Goal: Task Accomplishment & Management: Complete application form

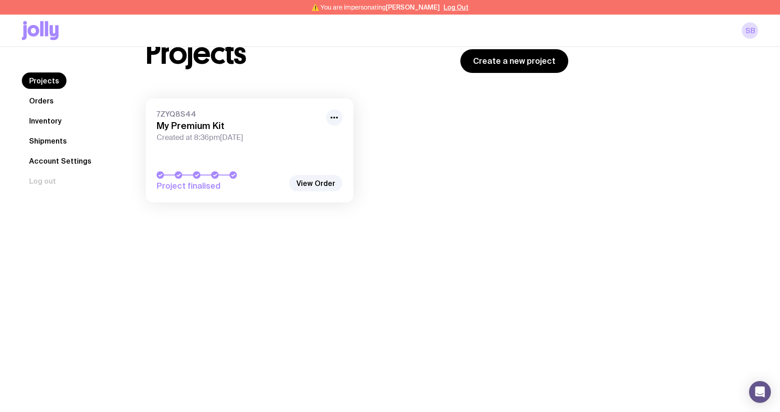
scroll to position [41, 0]
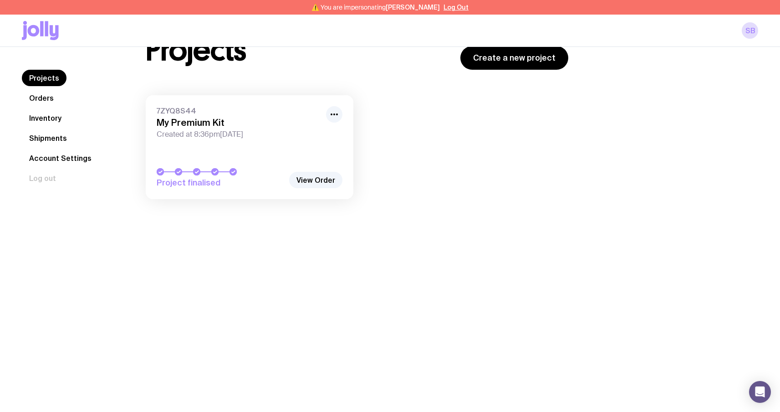
click at [50, 108] on nav "Projects Orders Inventory Shipments Account Settings Log out" at bounding box center [73, 128] width 102 height 117
click at [49, 112] on link "Inventory" at bounding box center [45, 118] width 47 height 16
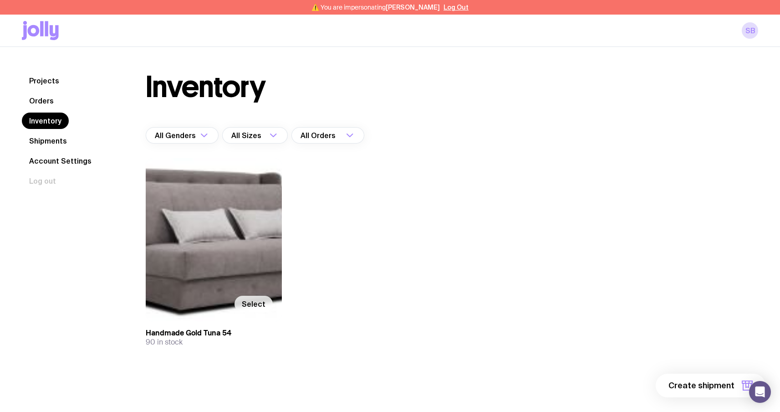
click at [252, 306] on span "Select" at bounding box center [254, 303] width 24 height 9
click at [0, 0] on input "Select" at bounding box center [0, 0] width 0 height 0
click at [720, 381] on span "1 item" at bounding box center [723, 385] width 23 height 11
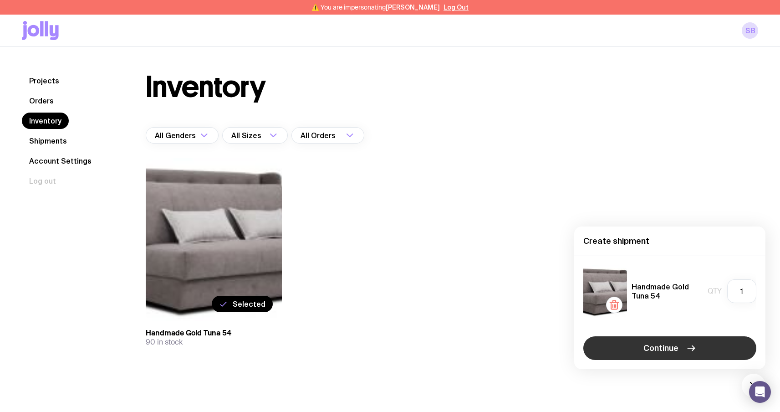
click at [687, 345] on icon "button" at bounding box center [691, 347] width 11 height 11
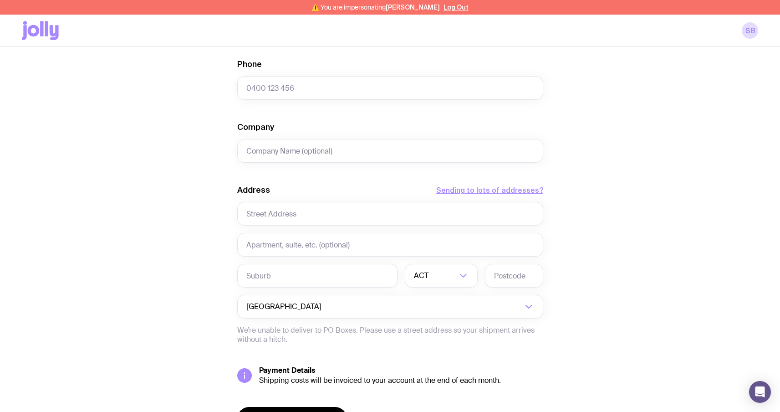
scroll to position [310, 0]
click at [317, 214] on input "text" at bounding box center [390, 213] width 306 height 24
type input "Sviatoho Mykolaia St 67, apt. 14"
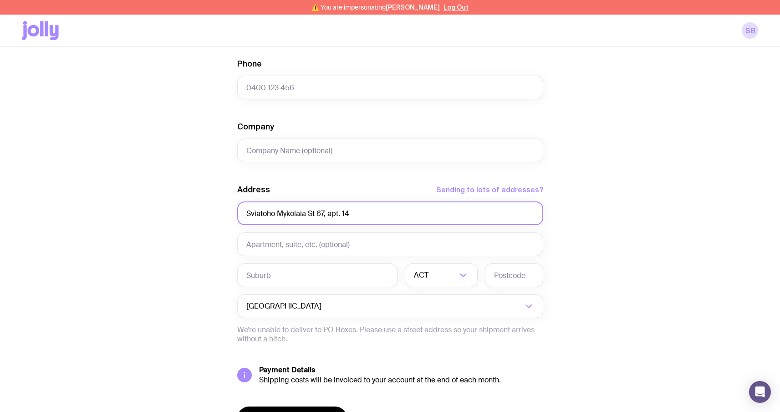
type input "Serhii"
type input "Brykov"
type input "sergbrikov@gmail.com"
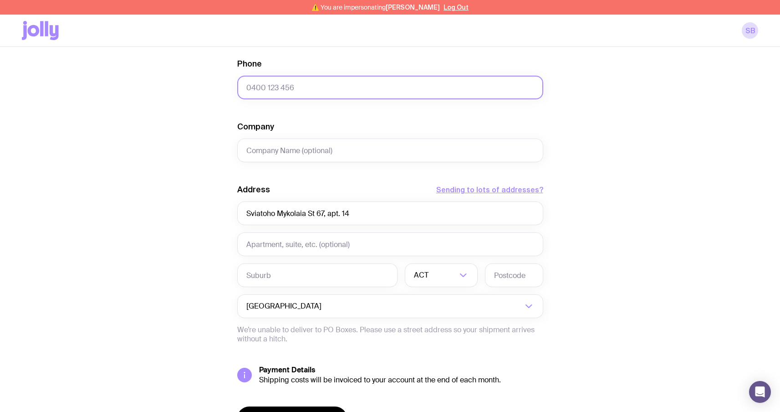
type input "0664130449"
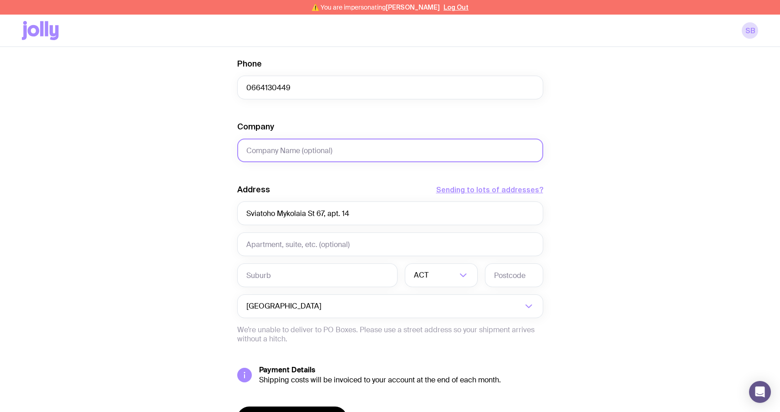
type input "test"
type input "Zaporizhzhia"
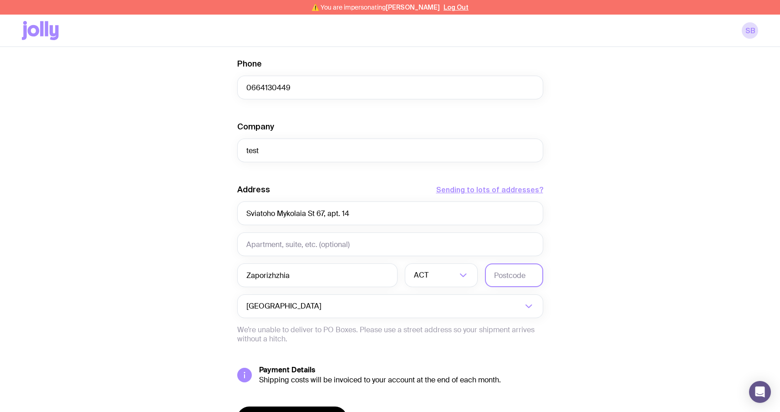
type input "6900"
drag, startPoint x: 328, startPoint y: 214, endPoint x: 357, endPoint y: 213, distance: 28.7
click at [357, 213] on input "Sviatoho Mykolaia St 67, apt. 14" at bounding box center [390, 213] width 306 height 24
click at [265, 248] on input "text" at bounding box center [390, 244] width 306 height 24
paste input "apt. 14"
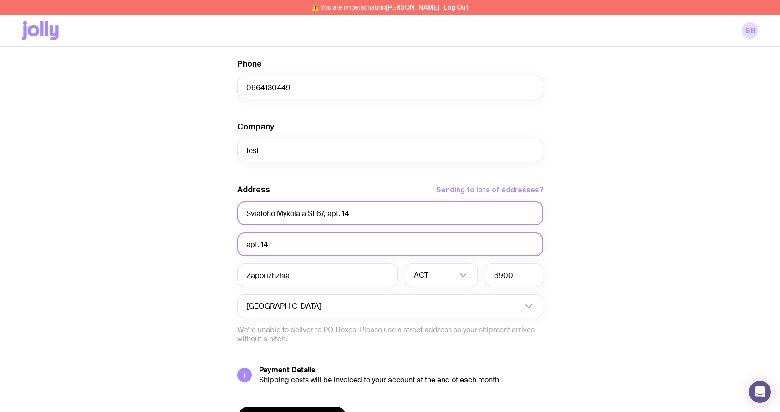
type input "apt. 14"
drag, startPoint x: 353, startPoint y: 212, endPoint x: 327, endPoint y: 213, distance: 26.4
click at [327, 213] on input "Sviatoho Mykolaia St 67, apt. 14" at bounding box center [390, 213] width 306 height 24
type input "Sviatoho Mykolaia St 67,"
